Goal: Task Accomplishment & Management: Use online tool/utility

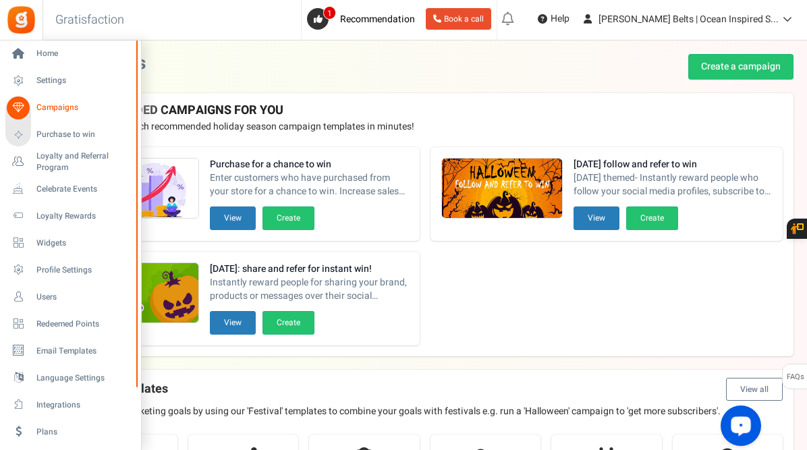
click at [69, 106] on span "Campaigns" at bounding box center [83, 107] width 94 height 11
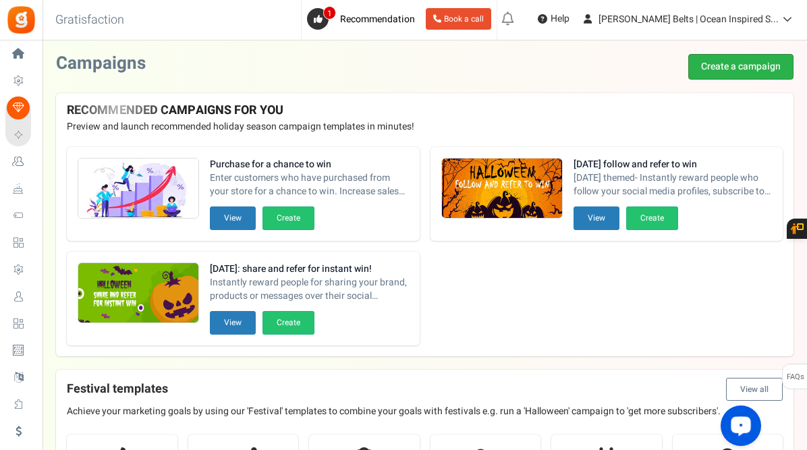
click at [726, 66] on link "Create a campaign" at bounding box center [740, 67] width 105 height 26
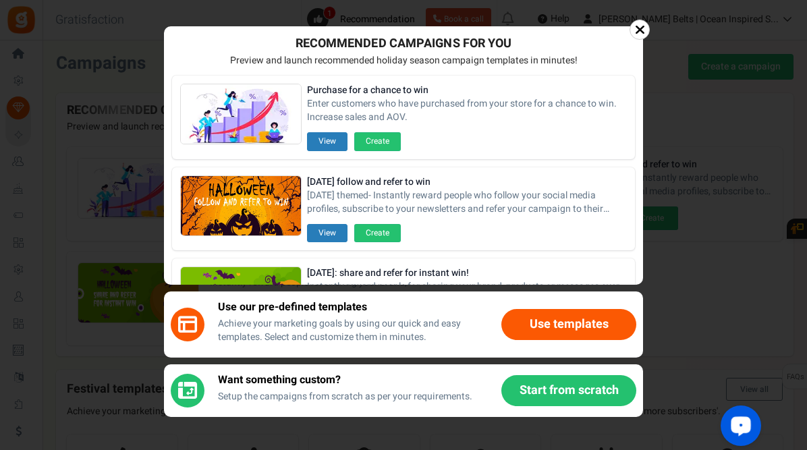
scroll to position [393, 0]
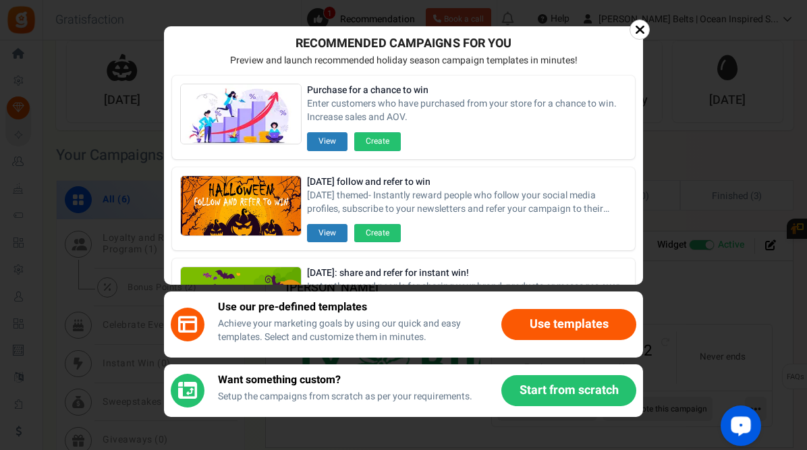
click at [540, 324] on button "Use templates" at bounding box center [568, 324] width 135 height 31
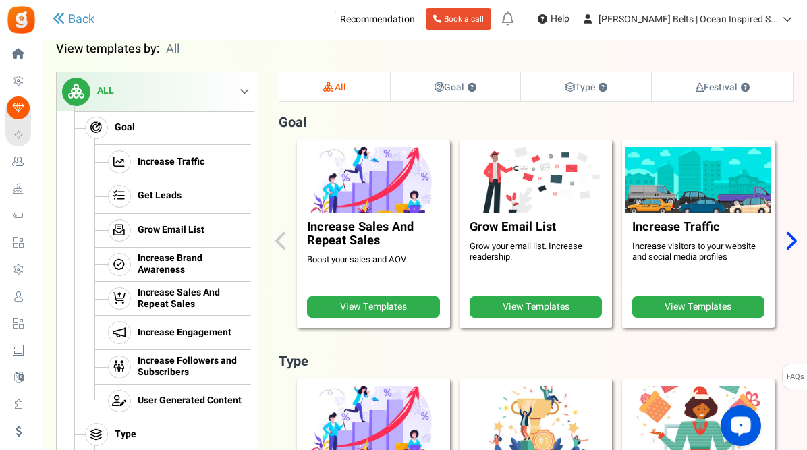
scroll to position [117, 0]
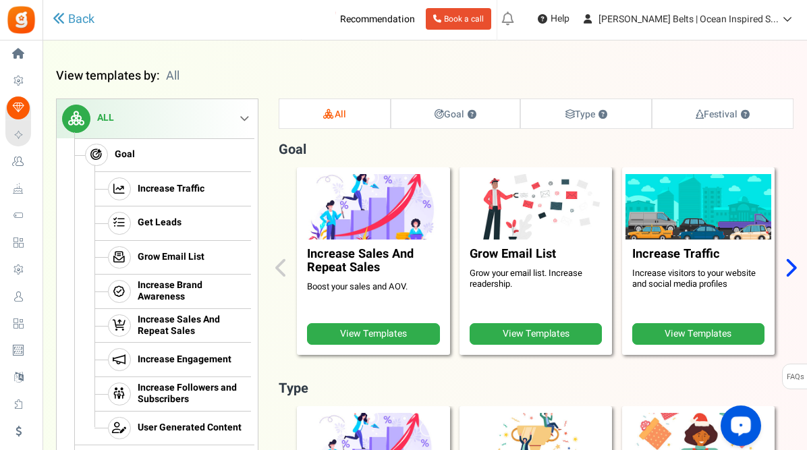
click at [380, 334] on link "View Templates" at bounding box center [373, 334] width 132 height 22
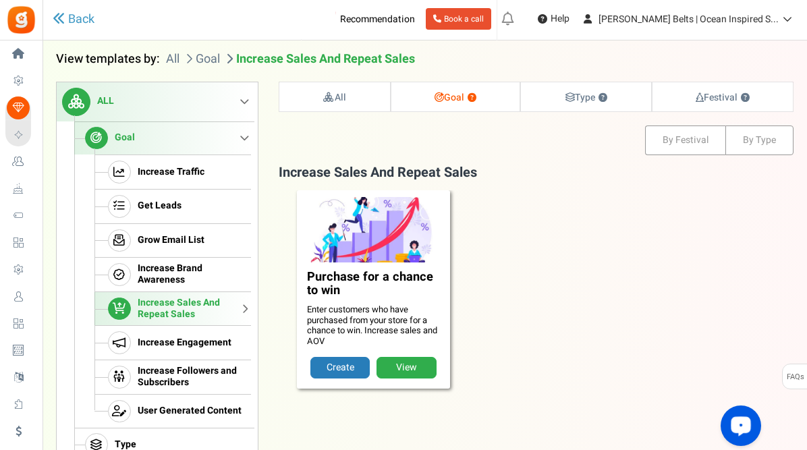
scroll to position [138, 0]
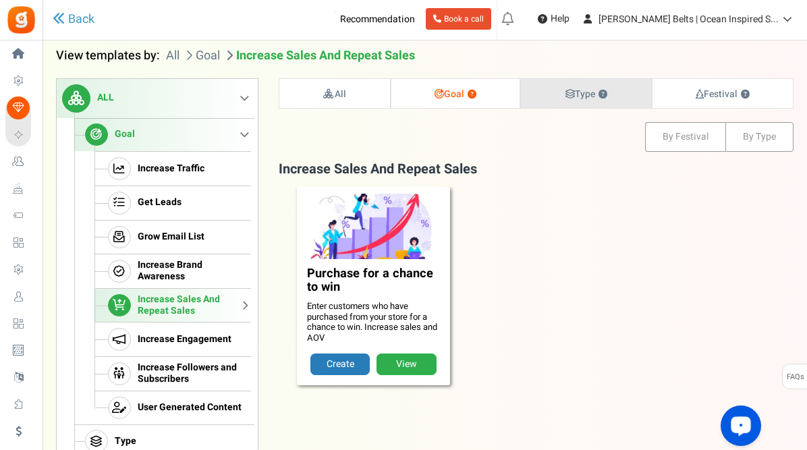
click at [588, 93] on strong "Type ?" at bounding box center [586, 94] width 43 height 14
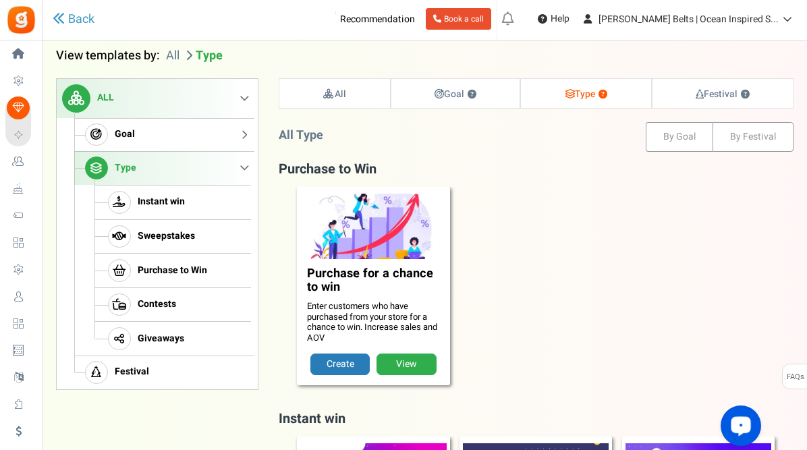
click at [151, 131] on link "Goal" at bounding box center [162, 135] width 177 height 34
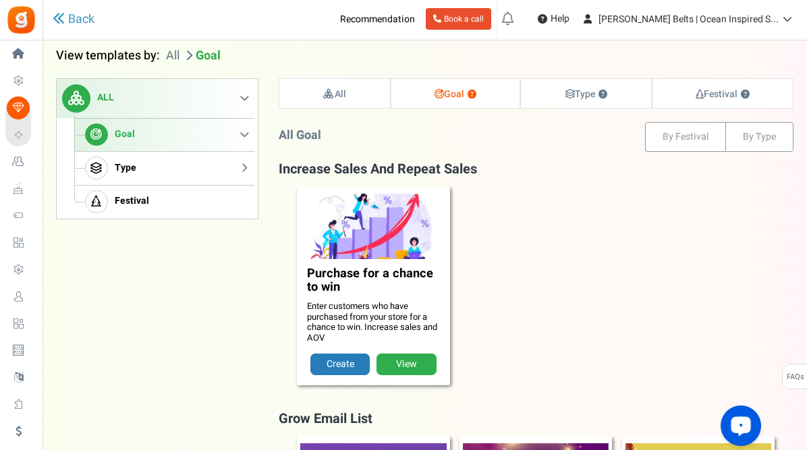
click at [120, 171] on span "Type" at bounding box center [126, 168] width 22 height 11
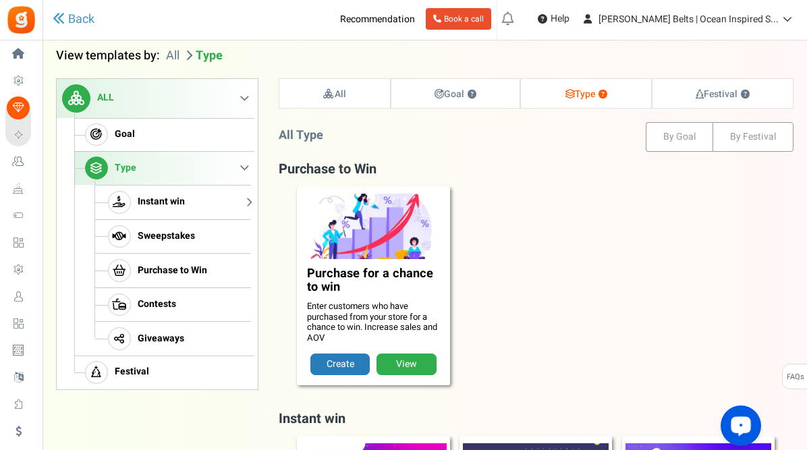
click at [217, 204] on link "Instant win" at bounding box center [172, 202] width 156 height 34
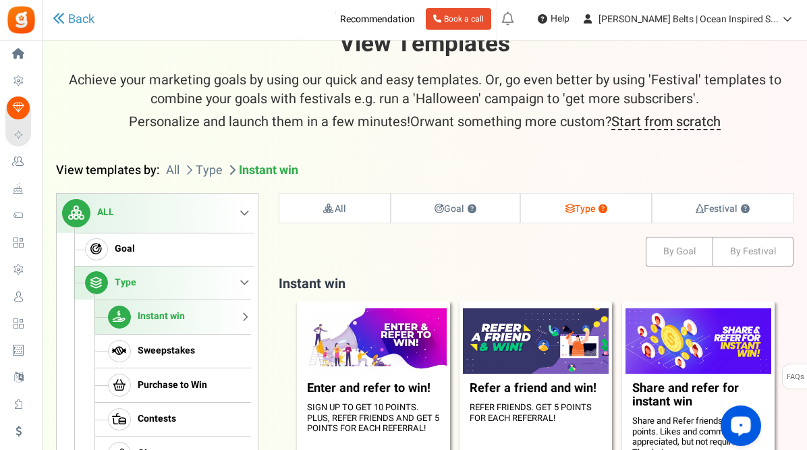
scroll to position [3, 0]
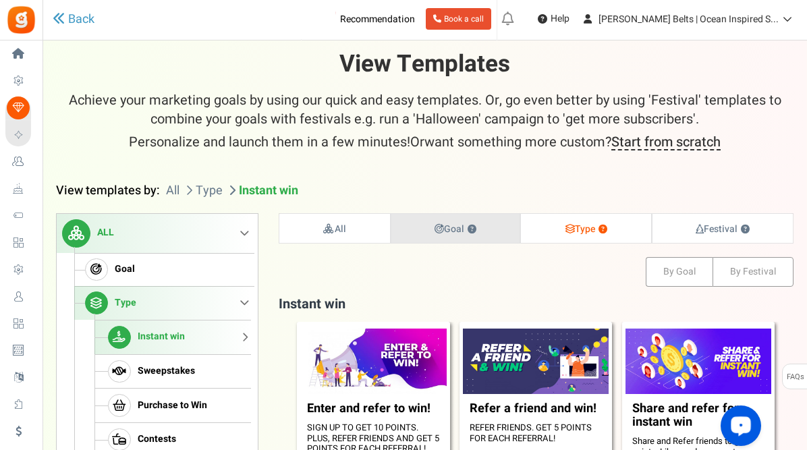
click at [447, 231] on strong "Goal ?" at bounding box center [455, 229] width 42 height 14
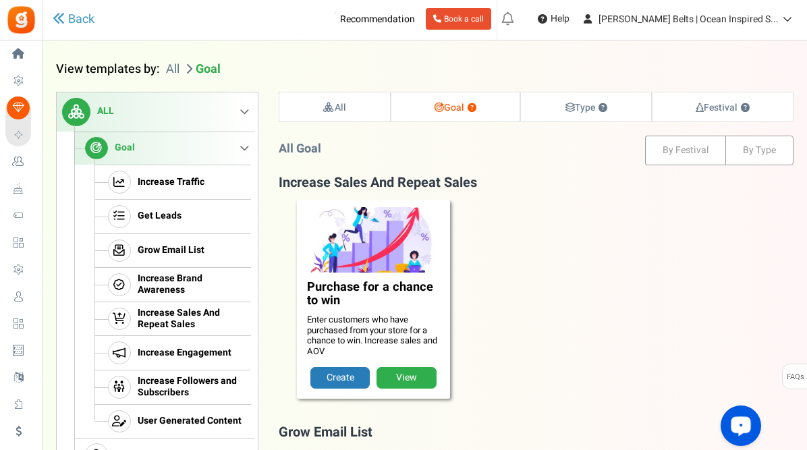
scroll to position [138, 0]
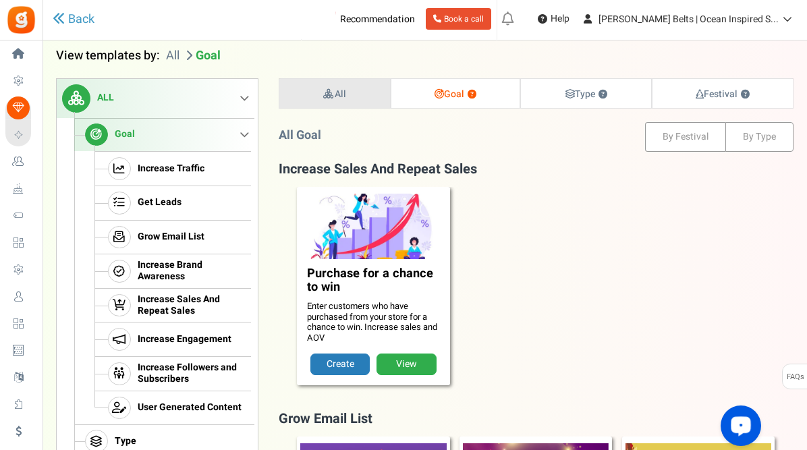
click at [337, 96] on strong "All" at bounding box center [334, 94] width 24 height 14
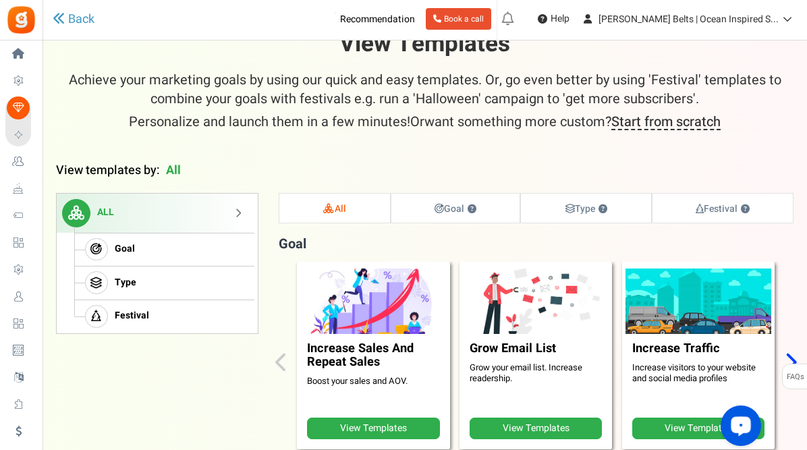
scroll to position [9, 0]
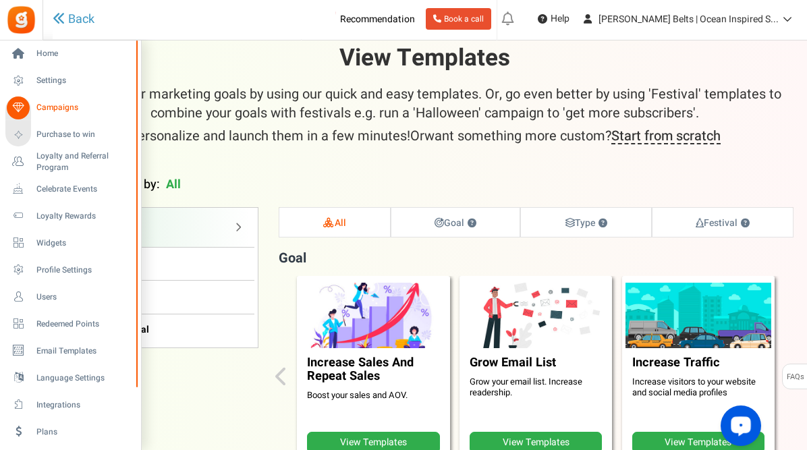
click at [61, 110] on span "Campaigns" at bounding box center [83, 107] width 94 height 11
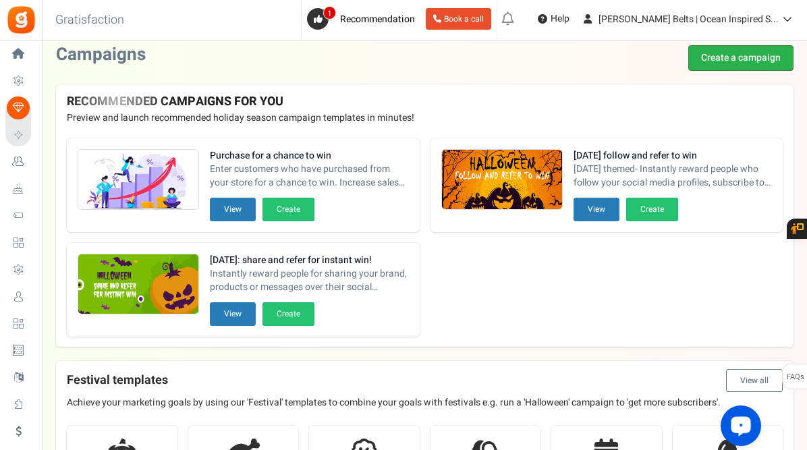
click at [744, 59] on link "Create a campaign" at bounding box center [740, 58] width 105 height 26
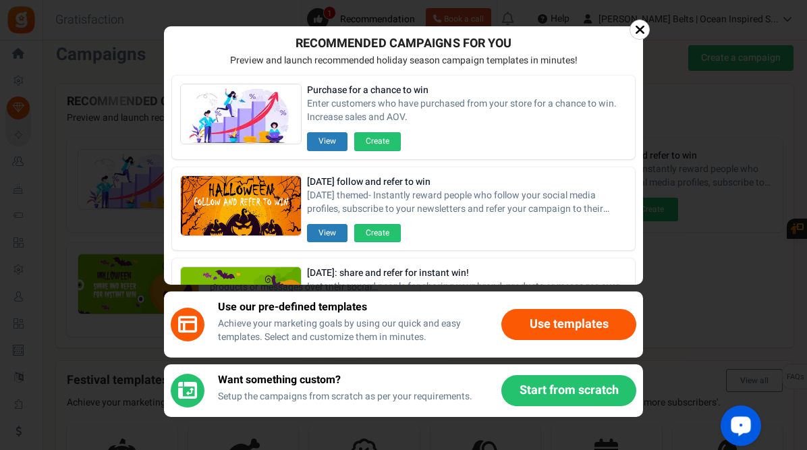
click at [538, 393] on button "Start from scratch" at bounding box center [568, 390] width 135 height 31
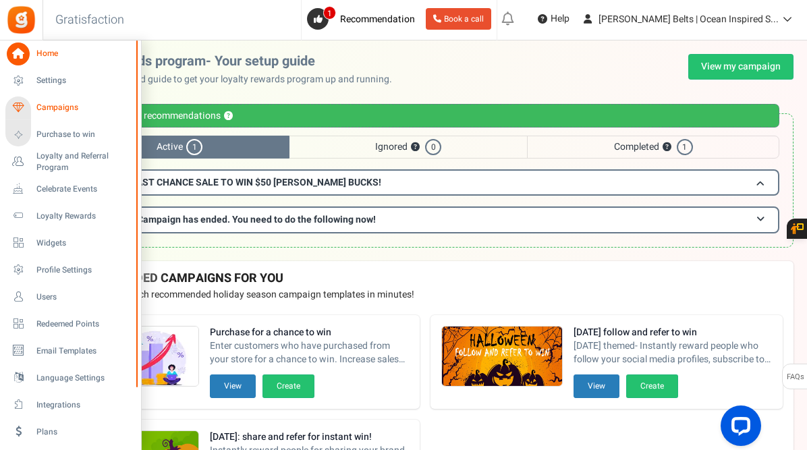
click at [72, 105] on span "Campaigns" at bounding box center [83, 107] width 94 height 11
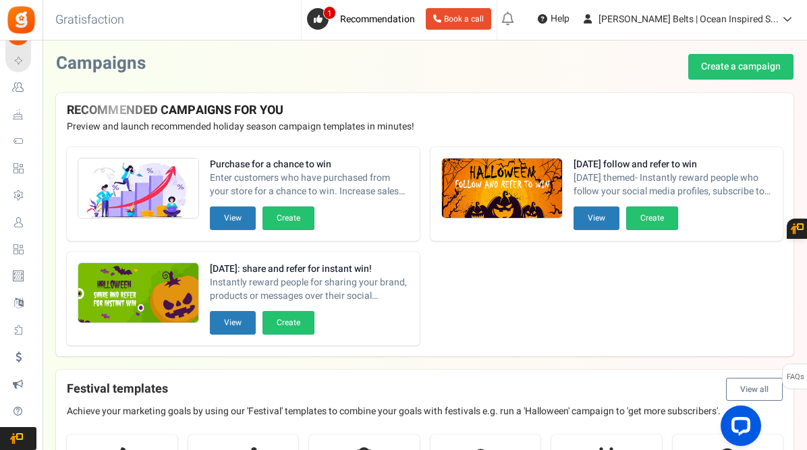
click at [751, 113] on h4 "RECOMMENDED CAMPAIGNS FOR YOU New" at bounding box center [425, 110] width 716 height 13
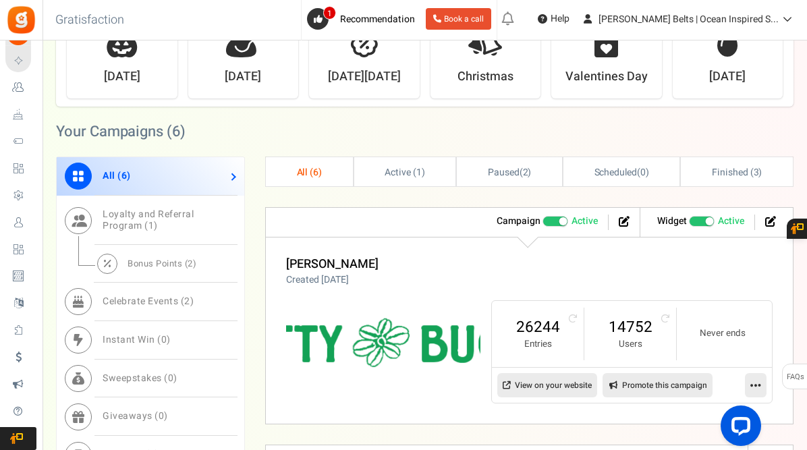
scroll to position [432, 0]
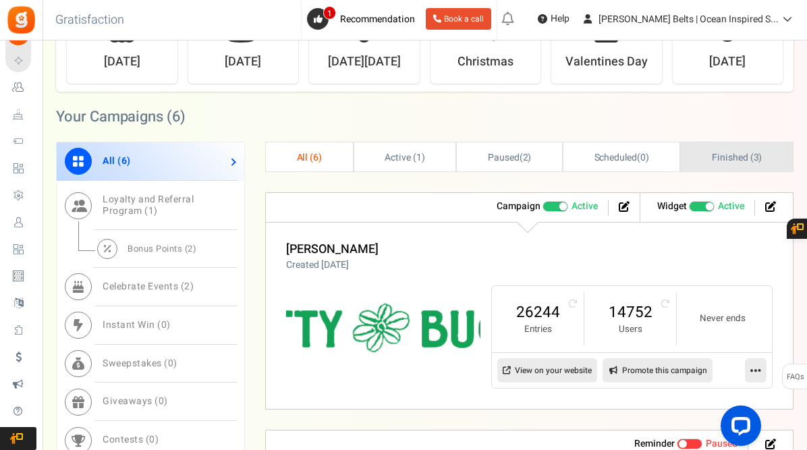
click at [736, 159] on span "Finished ( 3 )" at bounding box center [737, 157] width 50 height 14
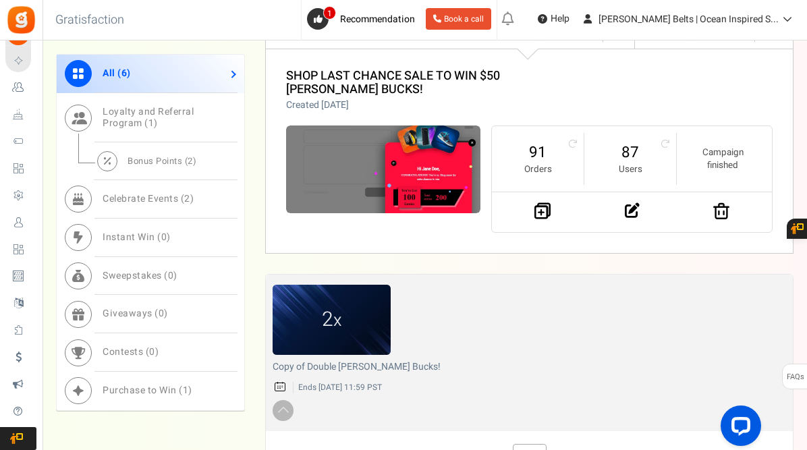
scroll to position [641, 0]
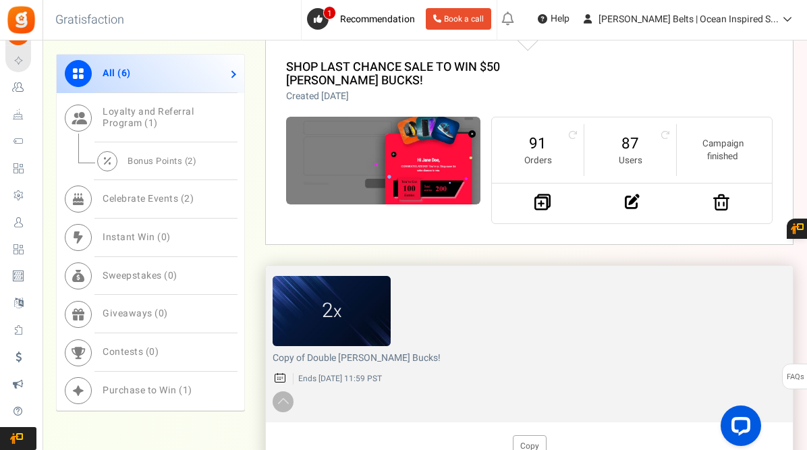
click at [345, 307] on figcaption "2 x" at bounding box center [332, 310] width 118 height 29
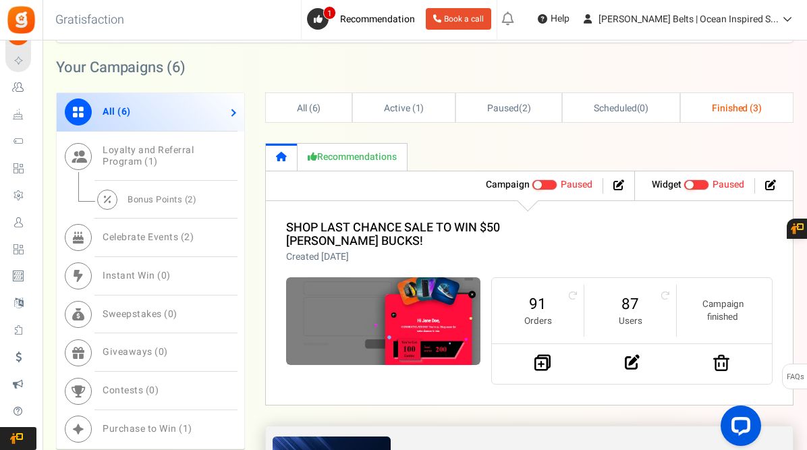
scroll to position [480, 0]
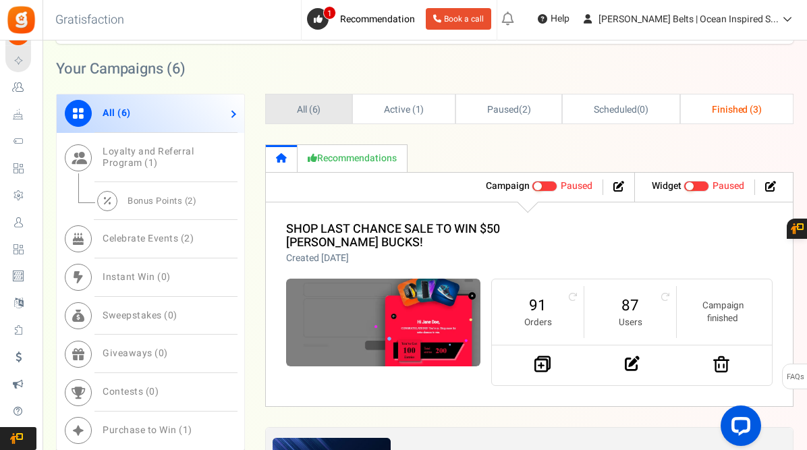
click at [306, 108] on span "All ( 6 )" at bounding box center [309, 110] width 24 height 14
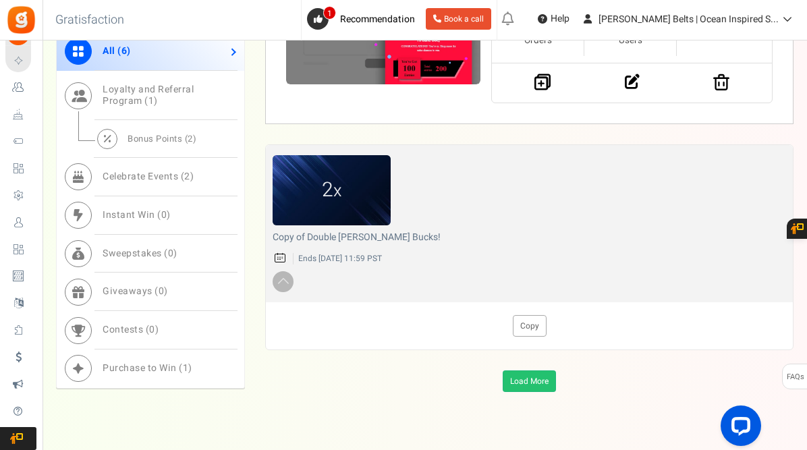
scroll to position [1491, 0]
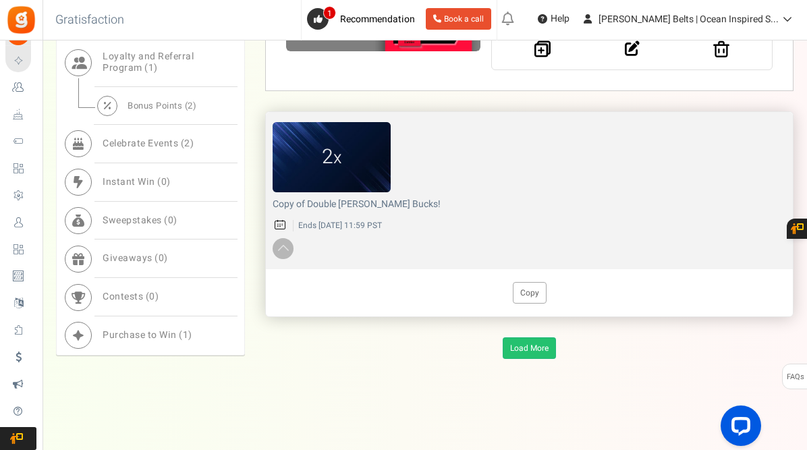
click at [287, 247] on span at bounding box center [283, 247] width 13 height 16
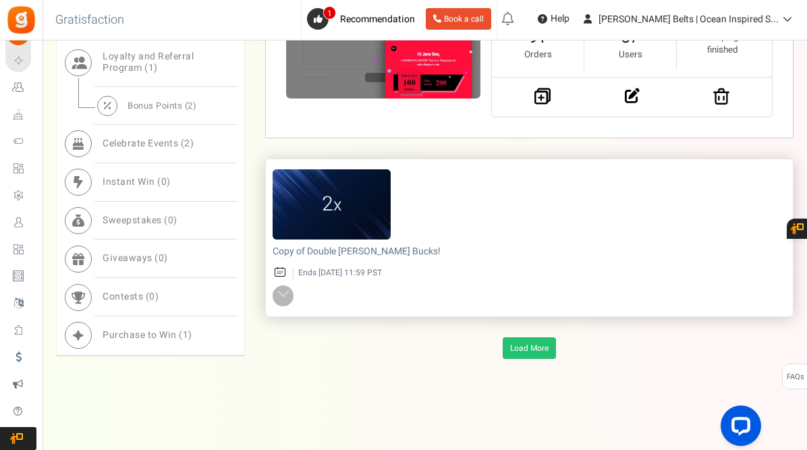
click at [283, 295] on span at bounding box center [283, 295] width 13 height 16
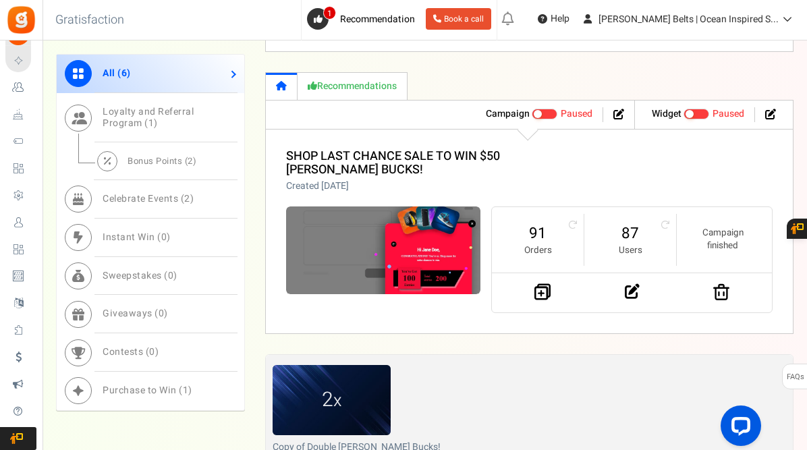
scroll to position [1247, 0]
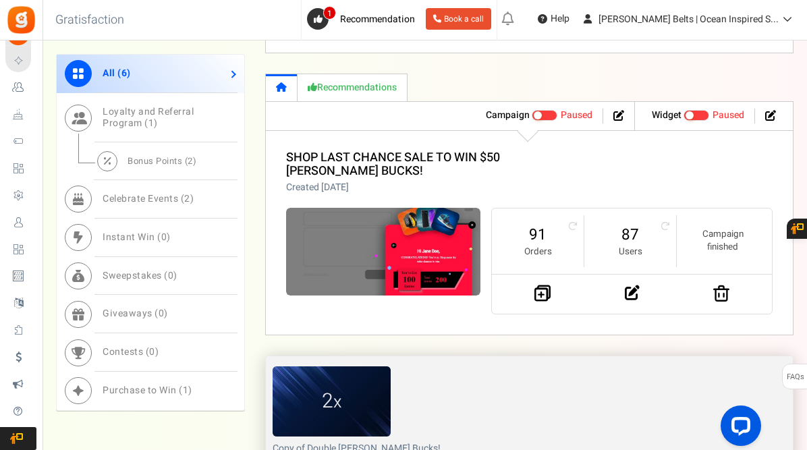
click at [363, 405] on figcaption "2 x" at bounding box center [332, 401] width 118 height 29
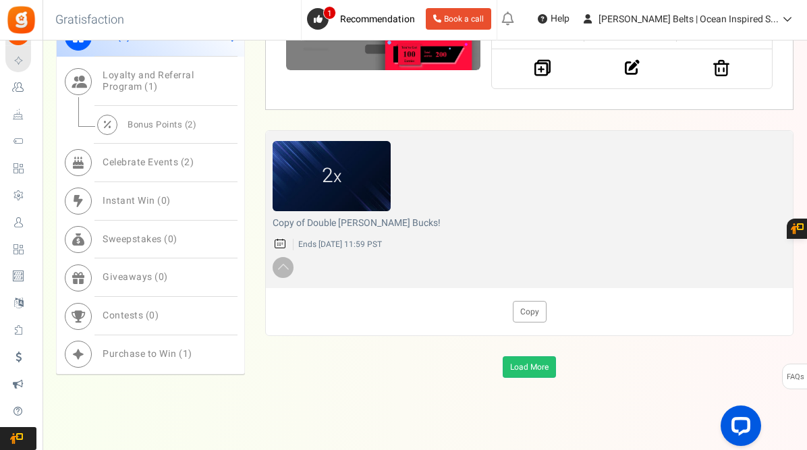
scroll to position [1491, 0]
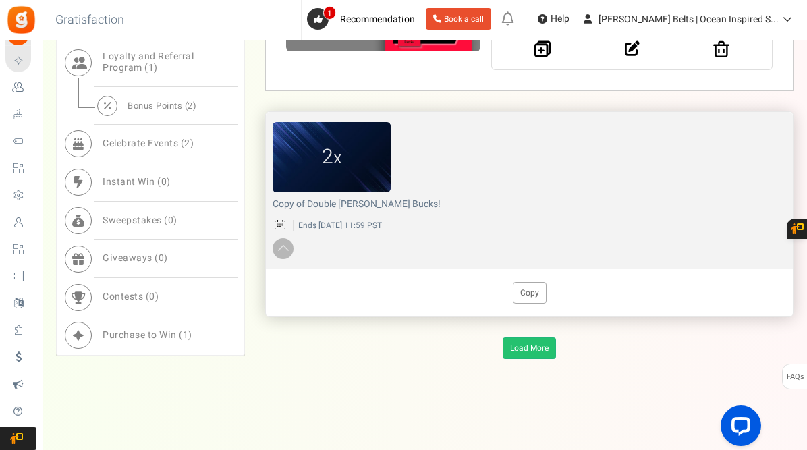
click at [287, 242] on span at bounding box center [283, 247] width 13 height 16
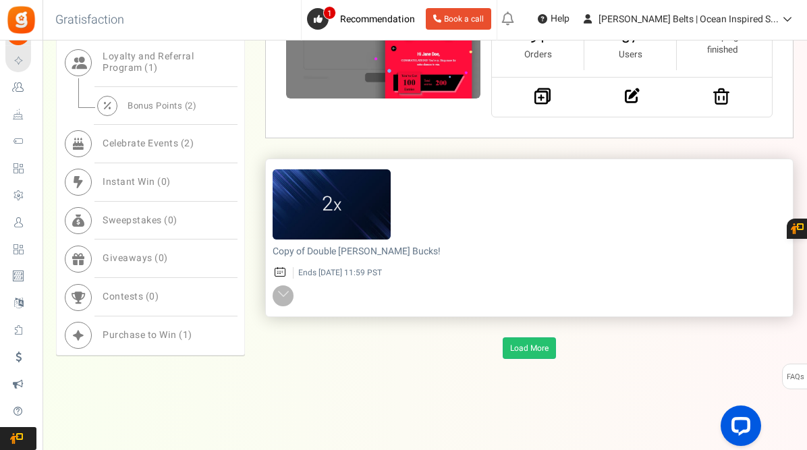
scroll to position [1443, 0]
click at [335, 262] on div "Copy of Double Betty Bucks! Ends 6/30/24 11:59 PST" at bounding box center [529, 262] width 513 height 32
click at [374, 181] on img at bounding box center [332, 204] width 118 height 70
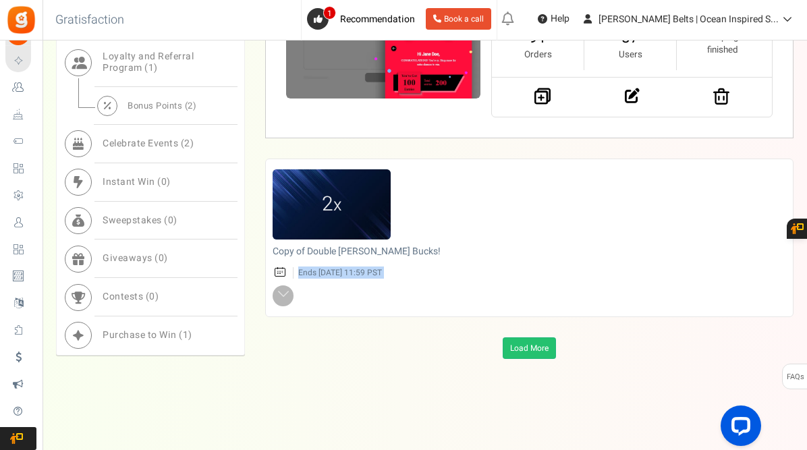
drag, startPoint x: 805, startPoint y: 358, endPoint x: 807, endPoint y: 266, distance: 91.8
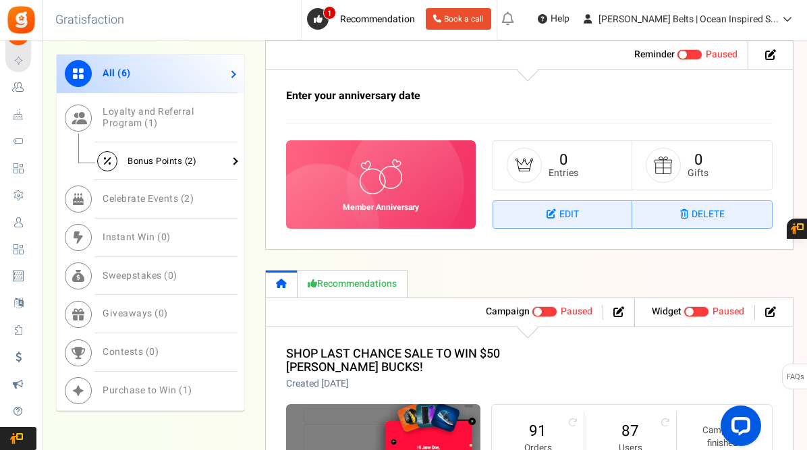
click at [151, 161] on span "Bonus Points ( 2 )" at bounding box center [161, 160] width 69 height 13
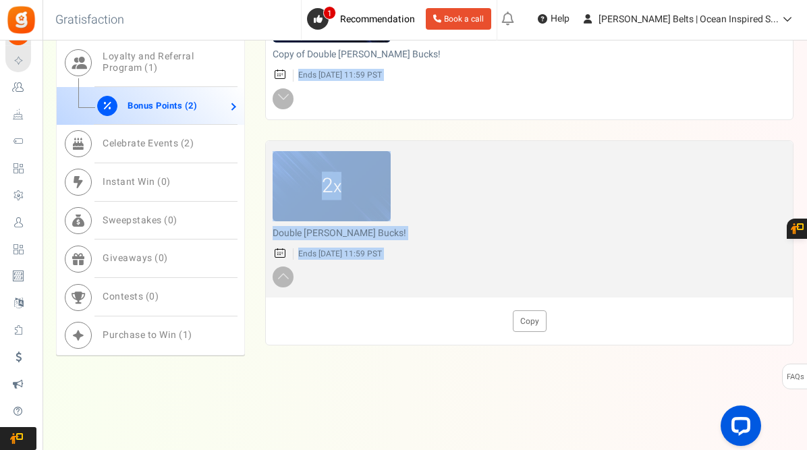
scroll to position [740, 0]
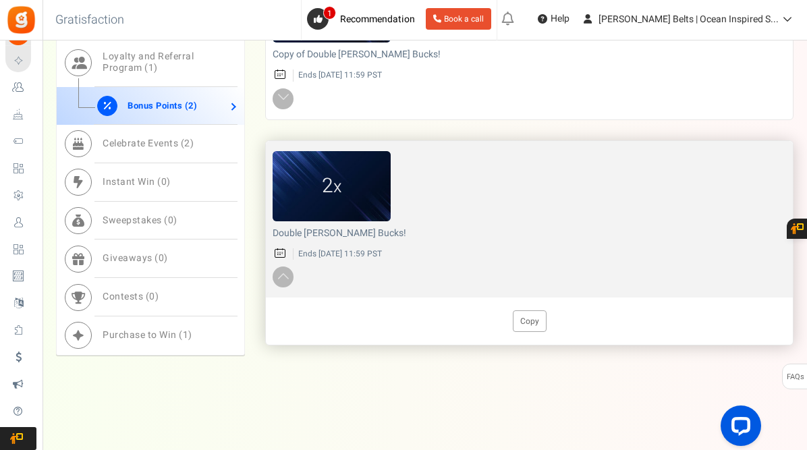
click at [384, 198] on figcaption "2 x" at bounding box center [332, 185] width 118 height 29
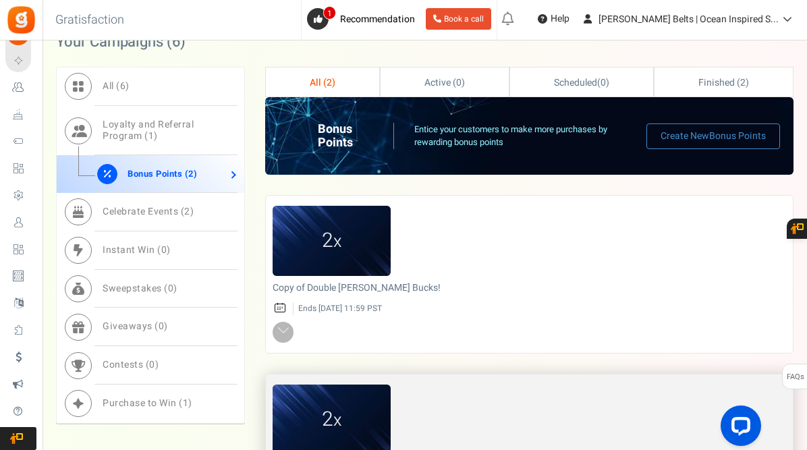
scroll to position [497, 0]
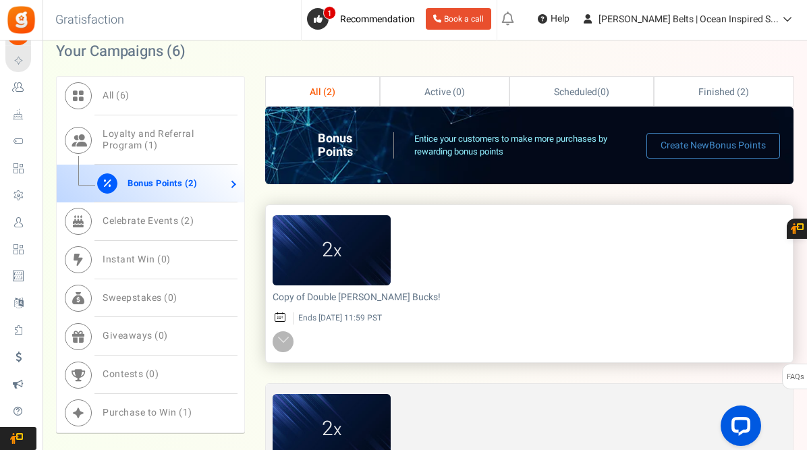
click at [362, 266] on img at bounding box center [332, 250] width 118 height 70
click at [293, 316] on p "Ends 6/30/24 11:59 PST" at bounding box center [539, 317] width 493 height 11
click at [281, 337] on span at bounding box center [283, 341] width 13 height 16
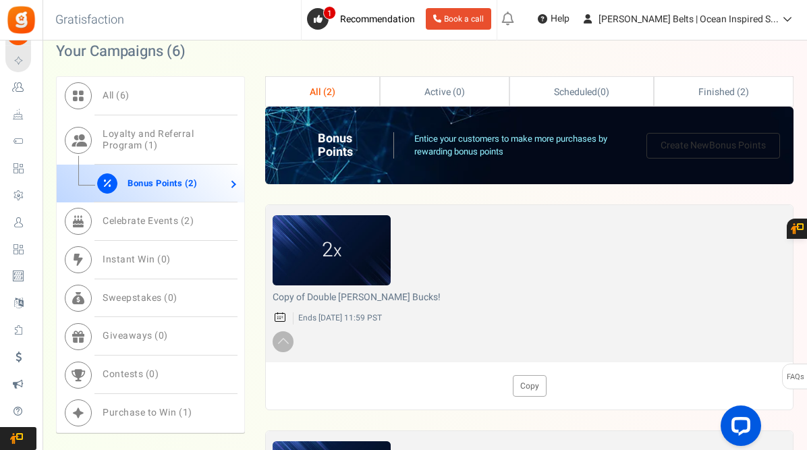
click at [705, 145] on link "Create New Bonus Points" at bounding box center [713, 146] width 134 height 26
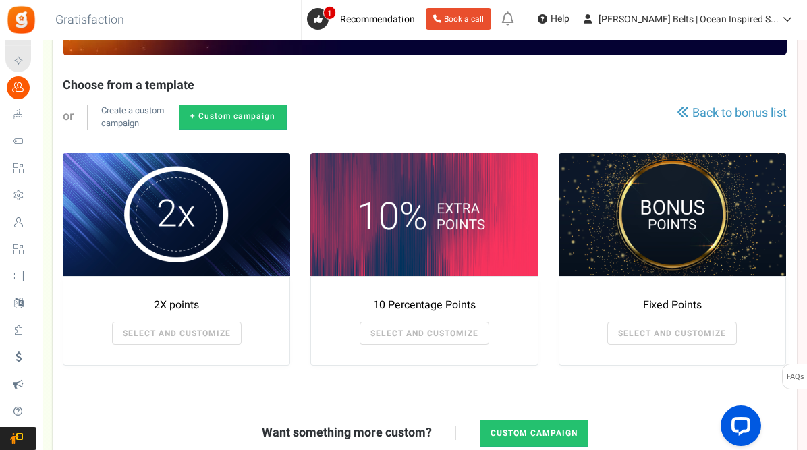
scroll to position [216, 0]
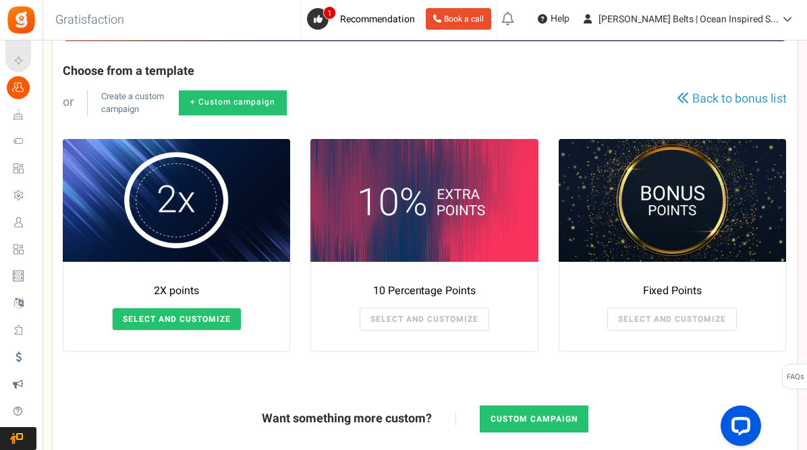
click at [177, 323] on link "SELECT AND CUSTOMIZE" at bounding box center [177, 319] width 130 height 23
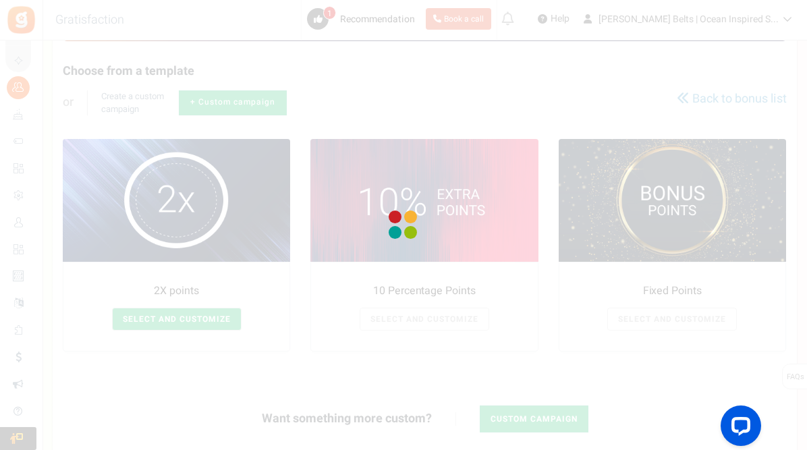
radio input "true"
type input "2"
radio input "true"
type input "23/09/2025 12:01 AM"
type input "04/11/2025 11:59 PM"
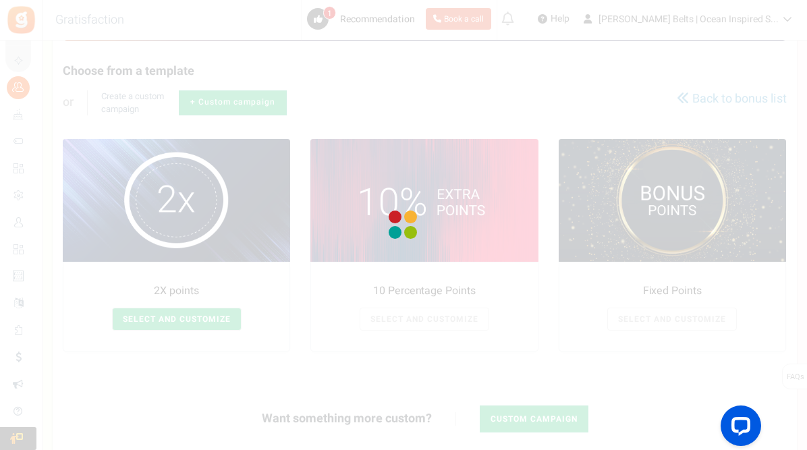
type textarea "2X points"
type textarea "Bonus Points description"
type input "#000000"
type input "#ffbe84"
type input "#000000"
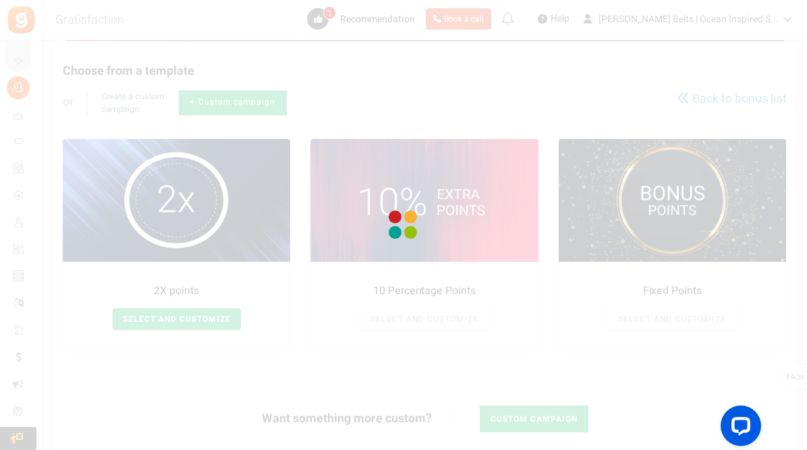
type input "#ffffff"
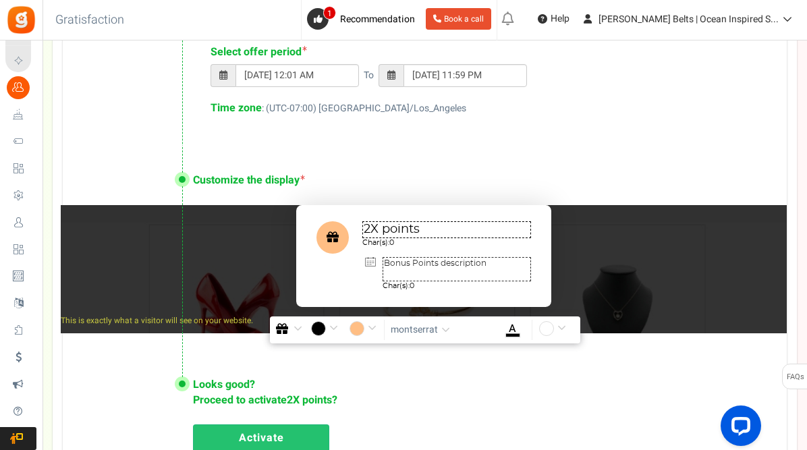
scroll to position [832, 0]
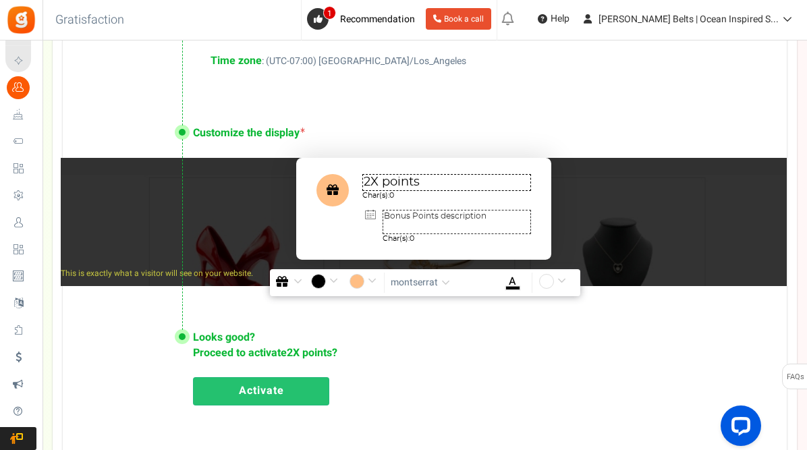
click at [370, 281] on input "#ffbe84" at bounding box center [364, 283] width 31 height 18
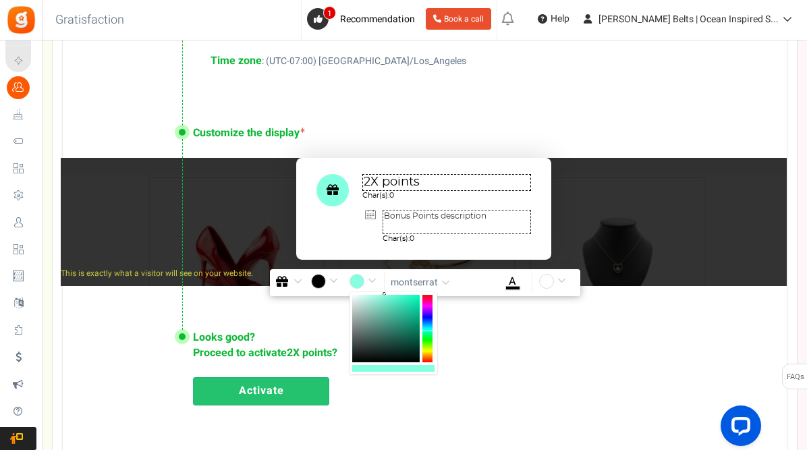
click at [428, 331] on div at bounding box center [427, 328] width 10 height 67
click at [411, 321] on div at bounding box center [385, 328] width 67 height 67
click at [409, 316] on div at bounding box center [385, 328] width 67 height 67
click at [429, 330] on div at bounding box center [427, 328] width 10 height 67
click at [428, 337] on div at bounding box center [427, 328] width 10 height 67
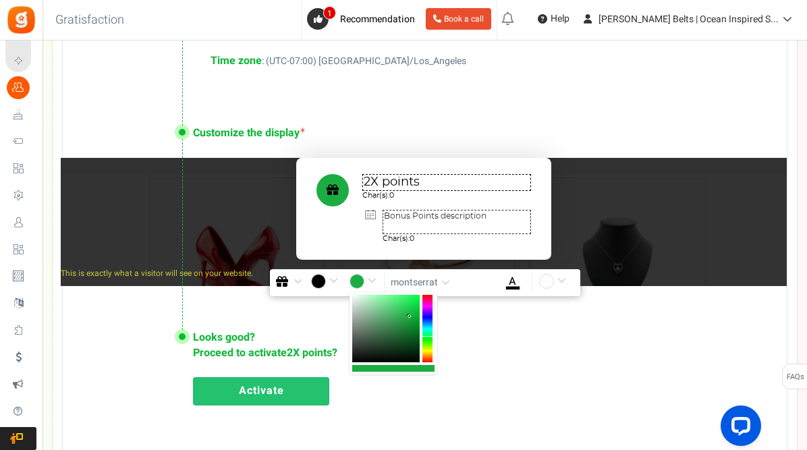
click at [429, 353] on div at bounding box center [427, 328] width 10 height 67
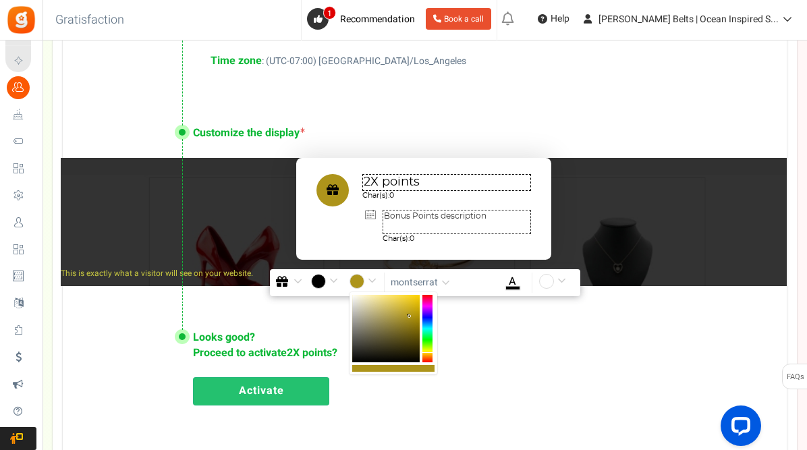
click at [429, 351] on div at bounding box center [427, 328] width 10 height 67
click at [400, 299] on div at bounding box center [385, 328] width 67 height 67
click at [430, 352] on div at bounding box center [427, 328] width 10 height 67
click at [391, 299] on div at bounding box center [385, 328] width 67 height 67
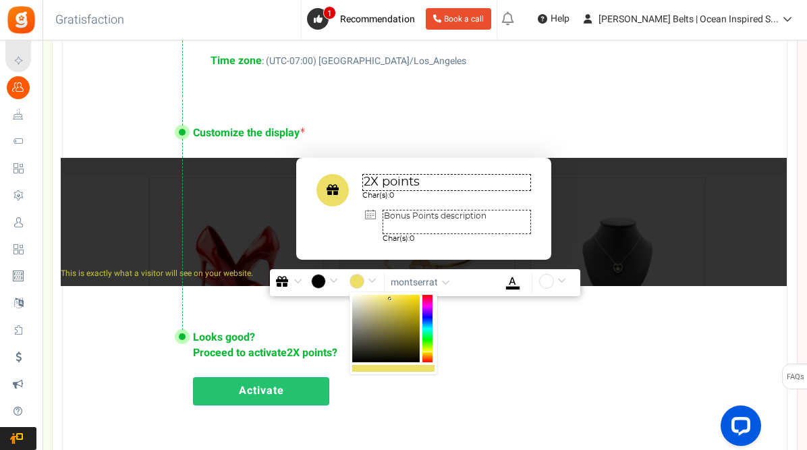
click at [391, 299] on b at bounding box center [390, 298] width 3 height 3
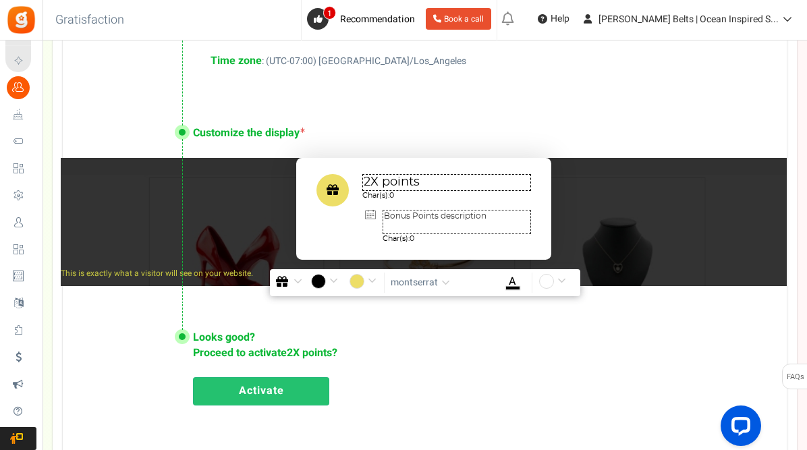
click at [372, 282] on input "#edde67" at bounding box center [364, 283] width 31 height 18
click at [365, 281] on input "#edde67" at bounding box center [364, 283] width 31 height 18
click at [373, 279] on input "#edde67" at bounding box center [364, 283] width 31 height 18
click at [408, 350] on div "Looks good? Proceed to activate 2X points ? Activate" at bounding box center [425, 366] width 724 height 127
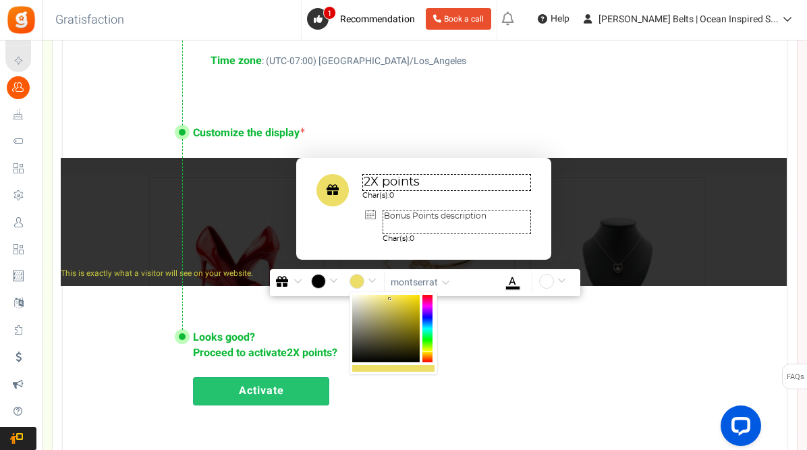
click at [357, 281] on input "#edde67" at bounding box center [364, 283] width 31 height 18
click at [430, 351] on div at bounding box center [427, 328] width 10 height 67
click at [430, 353] on div at bounding box center [427, 328] width 10 height 67
click at [381, 298] on div at bounding box center [385, 328] width 67 height 67
click at [377, 300] on div at bounding box center [385, 328] width 67 height 67
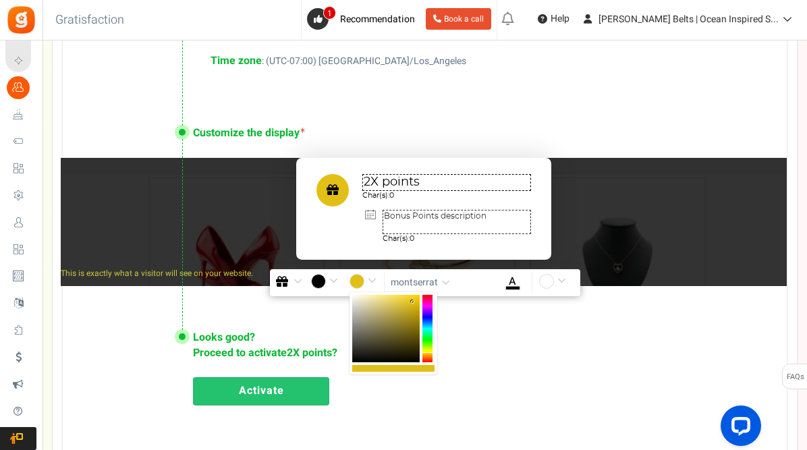
click at [413, 302] on div at bounding box center [385, 328] width 67 height 67
click at [430, 351] on div at bounding box center [427, 328] width 10 height 67
click at [417, 299] on div at bounding box center [385, 328] width 67 height 67
type input "#edd30a"
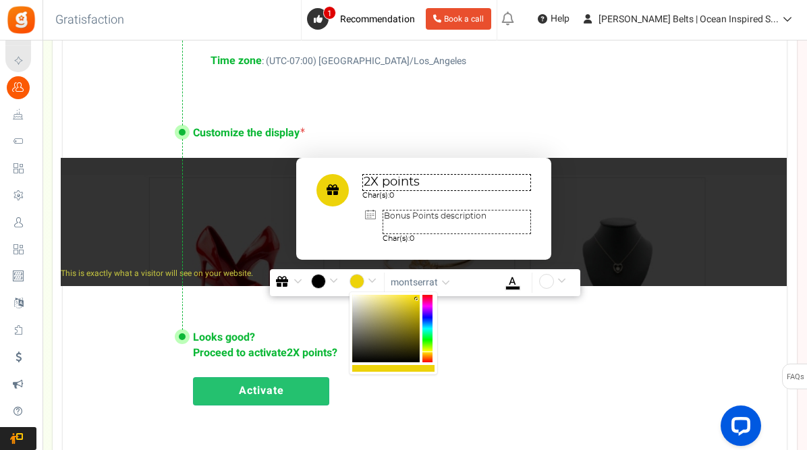
click at [430, 352] on div at bounding box center [427, 328] width 10 height 67
click at [415, 223] on textarea "Bonus Points description" at bounding box center [456, 222] width 148 height 24
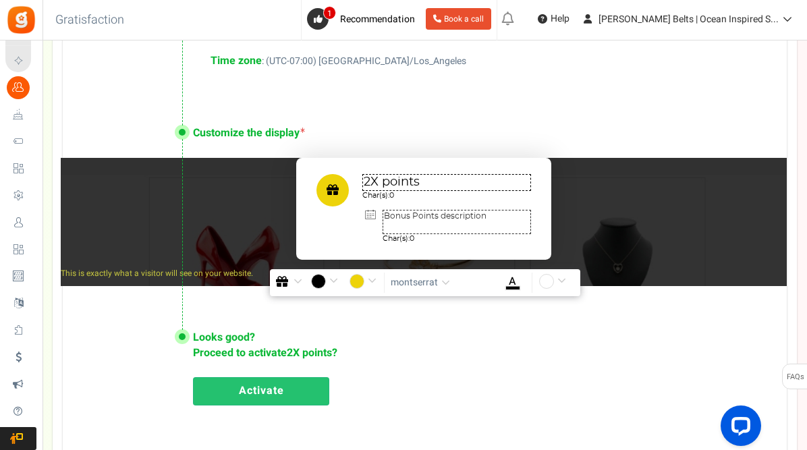
scroll to position [0, 0]
drag, startPoint x: 424, startPoint y: 184, endPoint x: 351, endPoint y: 183, distance: 72.9
click at [351, 183] on div "2X points Char(s): 0 Bonus Points description Char(s): 0" at bounding box center [423, 208] width 255 height 101
click at [443, 286] on span "button" at bounding box center [445, 283] width 9 height 10
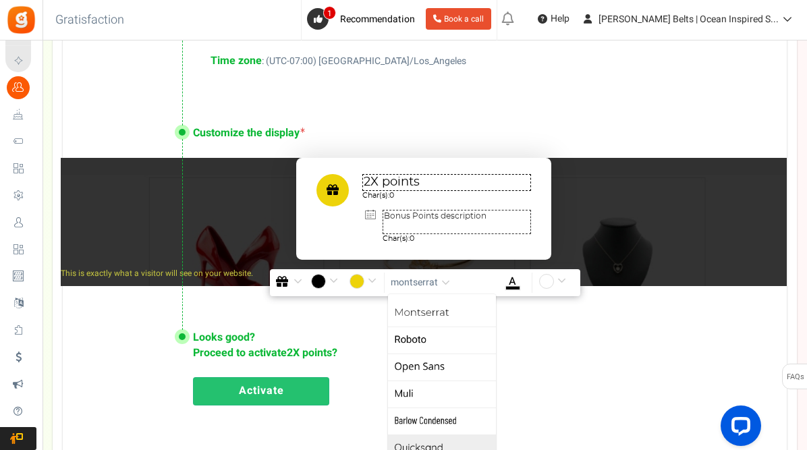
click at [436, 445] on link "Quicksand" at bounding box center [442, 447] width 108 height 27
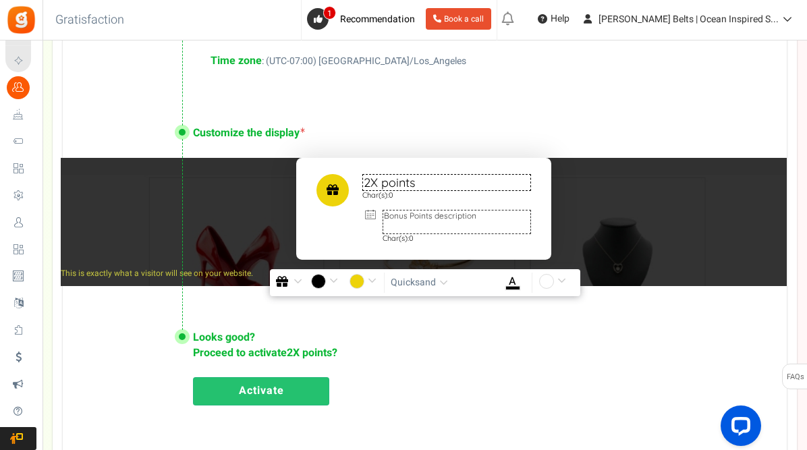
click at [443, 283] on span "button" at bounding box center [443, 283] width 9 height 10
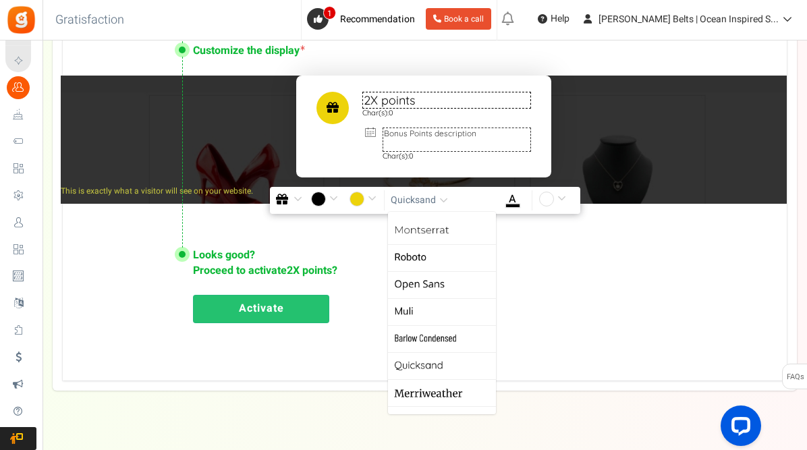
scroll to position [936, 0]
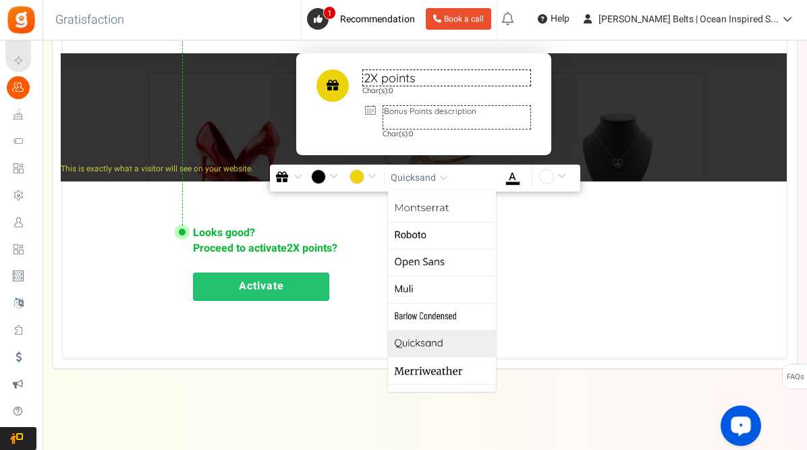
click at [461, 343] on link "Quicksand" at bounding box center [442, 343] width 108 height 27
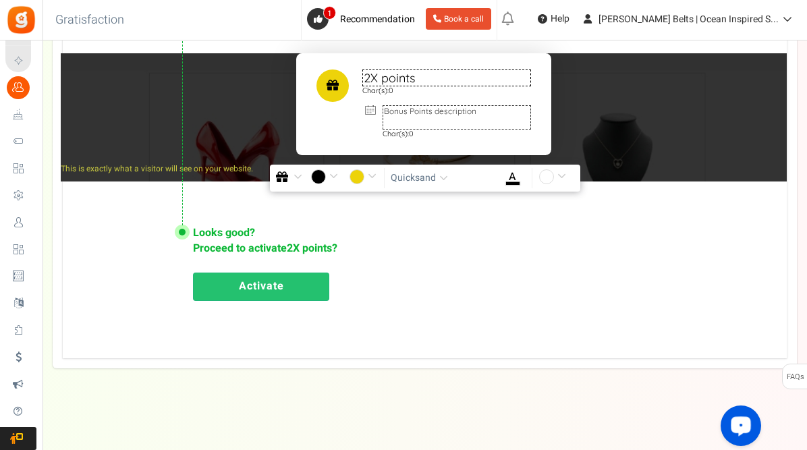
click at [430, 119] on textarea "Bonus Points description" at bounding box center [456, 117] width 148 height 24
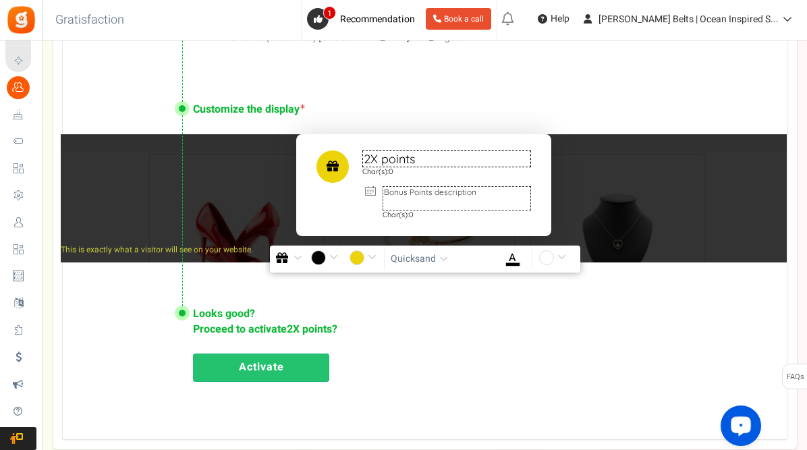
scroll to position [852, 0]
